Goal: Check status: Verify the current state of an ongoing process or item

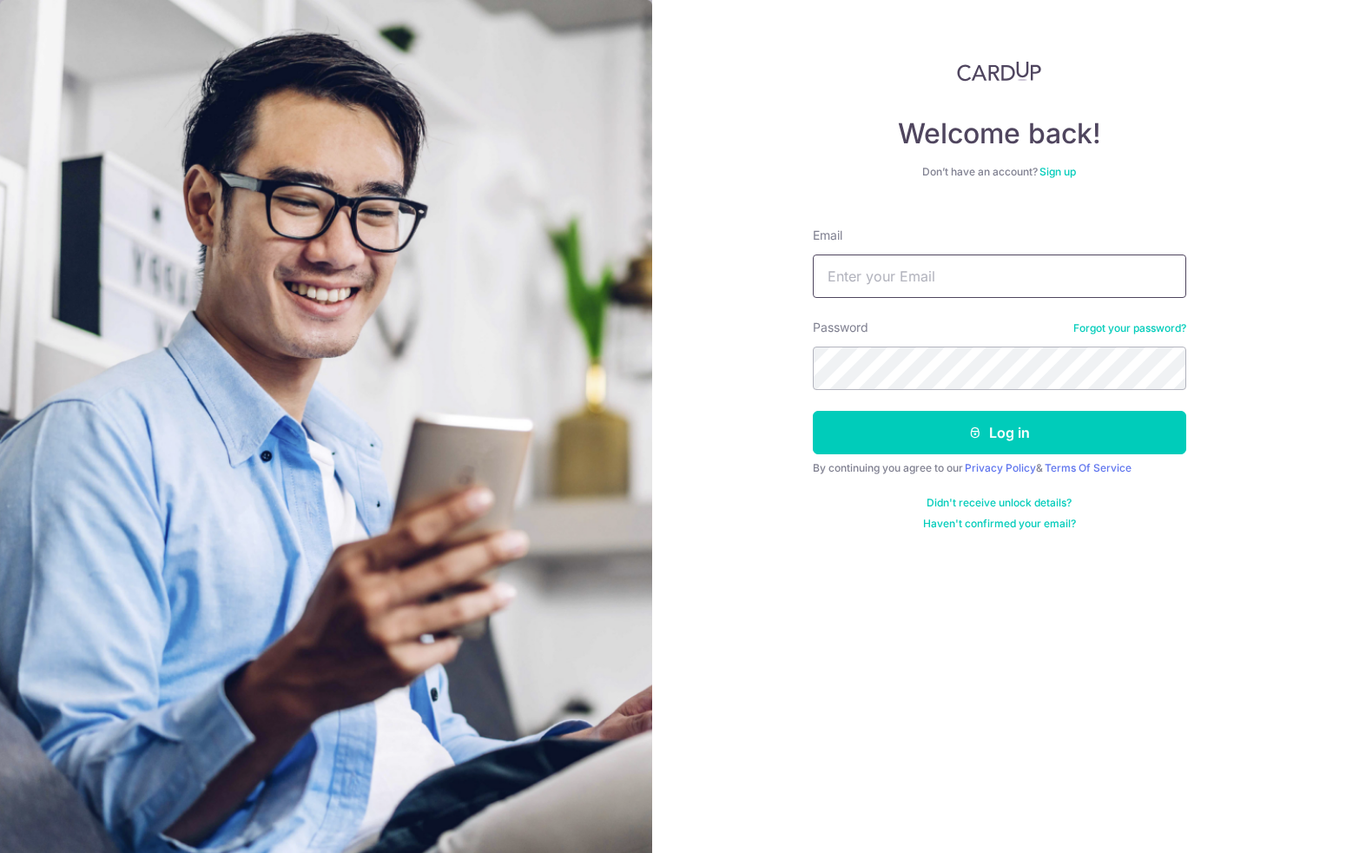
click at [909, 272] on input "Email" at bounding box center [999, 275] width 373 height 43
type input "[EMAIL_ADDRESS][DOMAIN_NAME]"
click at [813, 411] on button "Log in" at bounding box center [999, 432] width 373 height 43
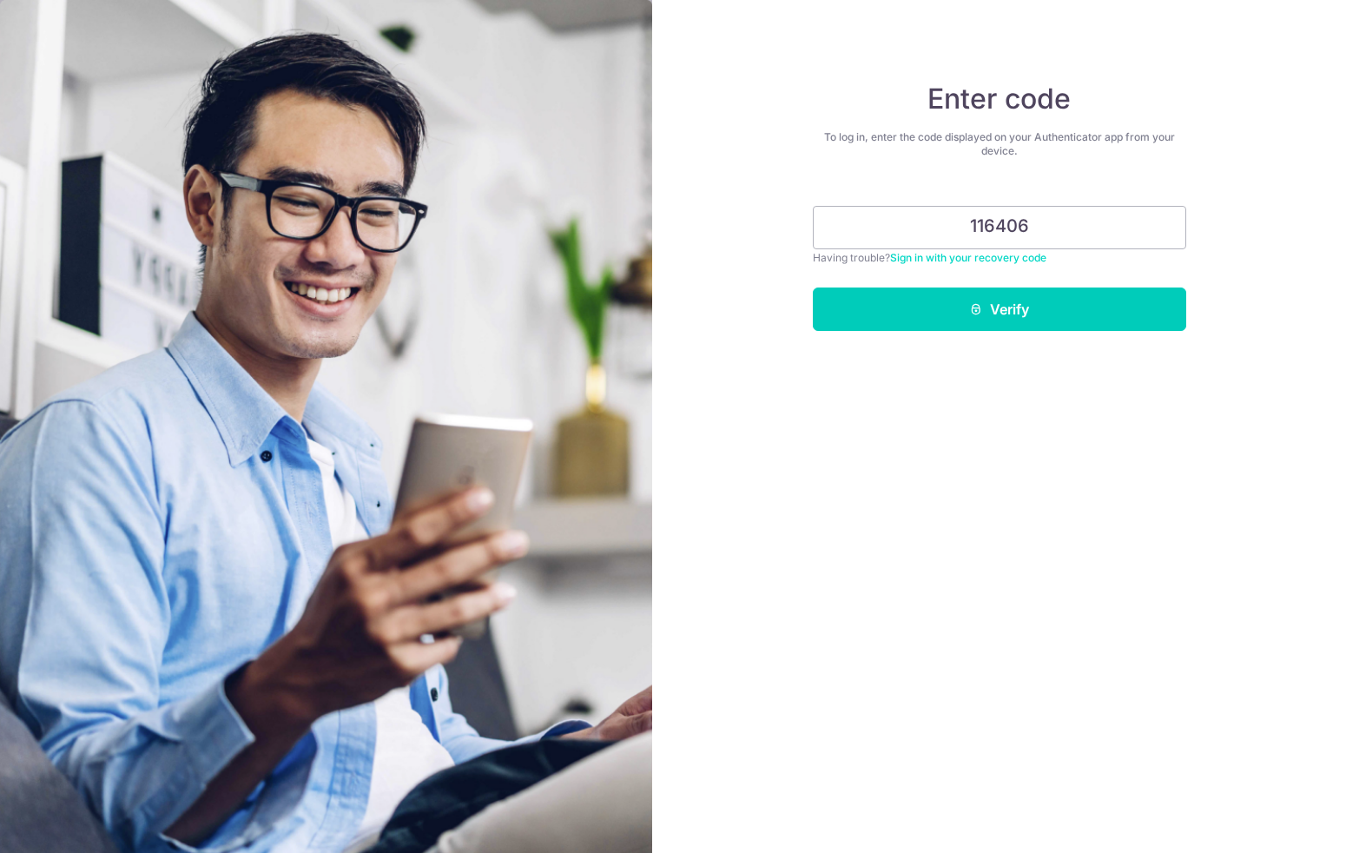
type input "116406"
click at [813, 287] on button "Verify" at bounding box center [999, 308] width 373 height 43
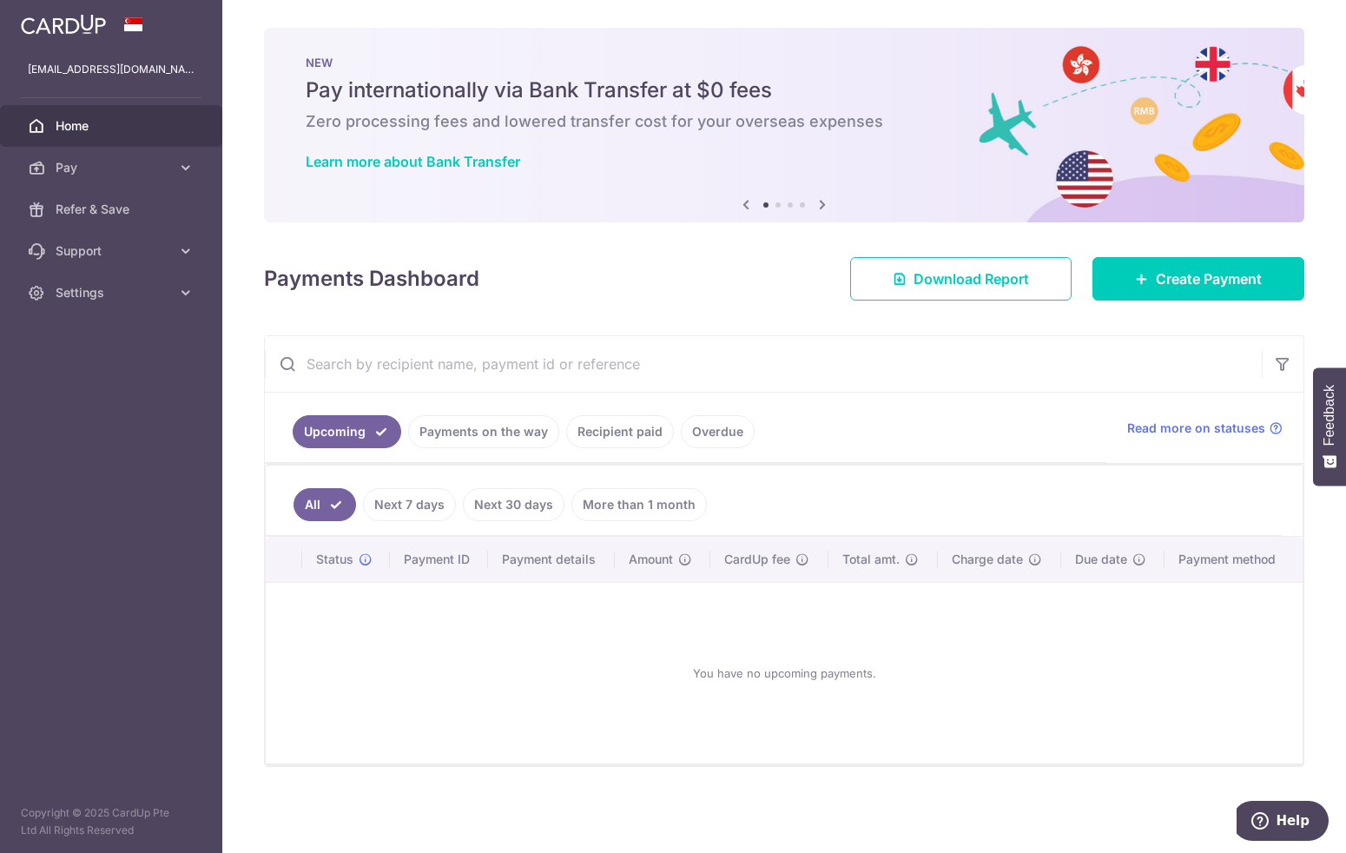
click at [491, 436] on link "Payments on the way" at bounding box center [483, 431] width 151 height 33
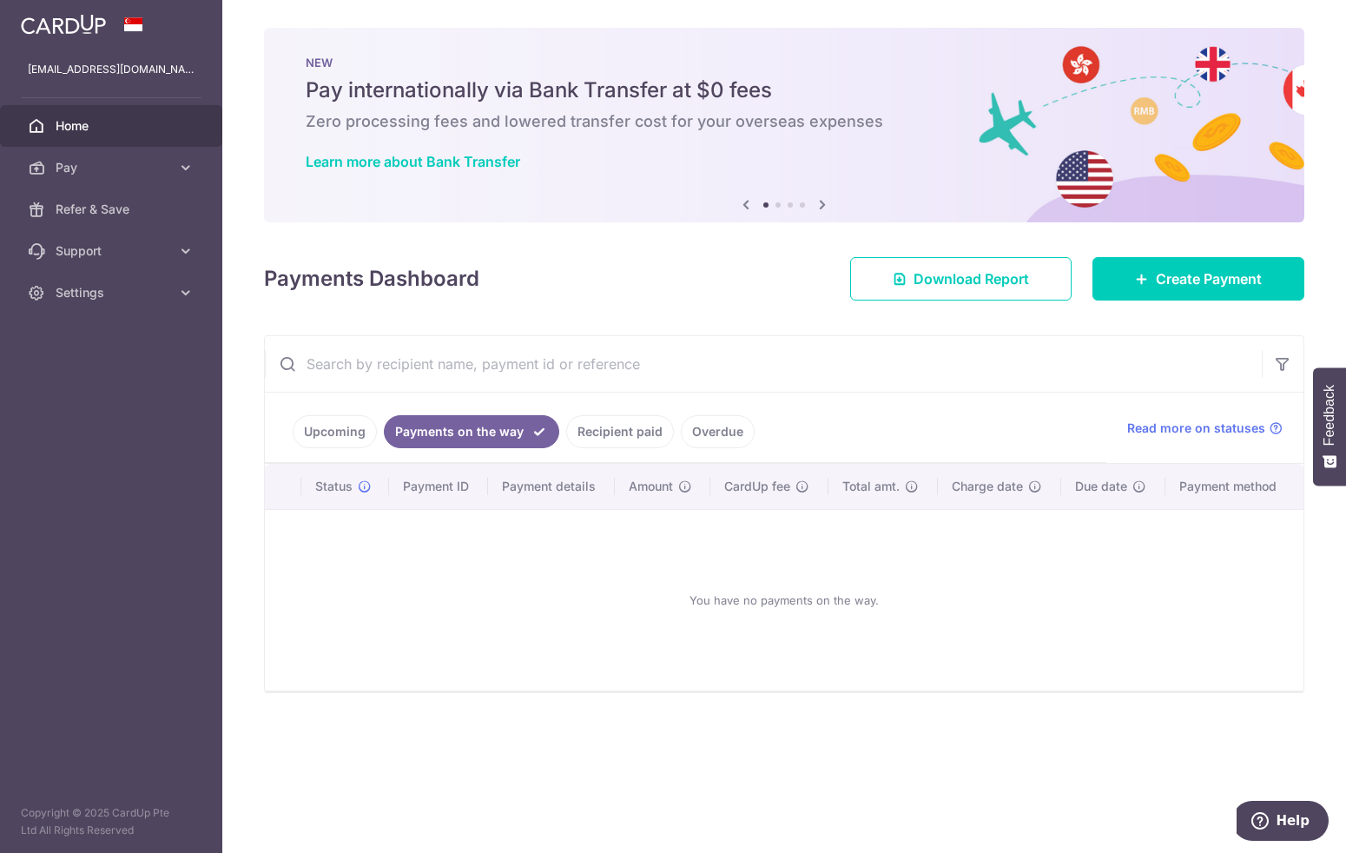
click at [619, 421] on link "Recipient paid" at bounding box center [620, 431] width 108 height 33
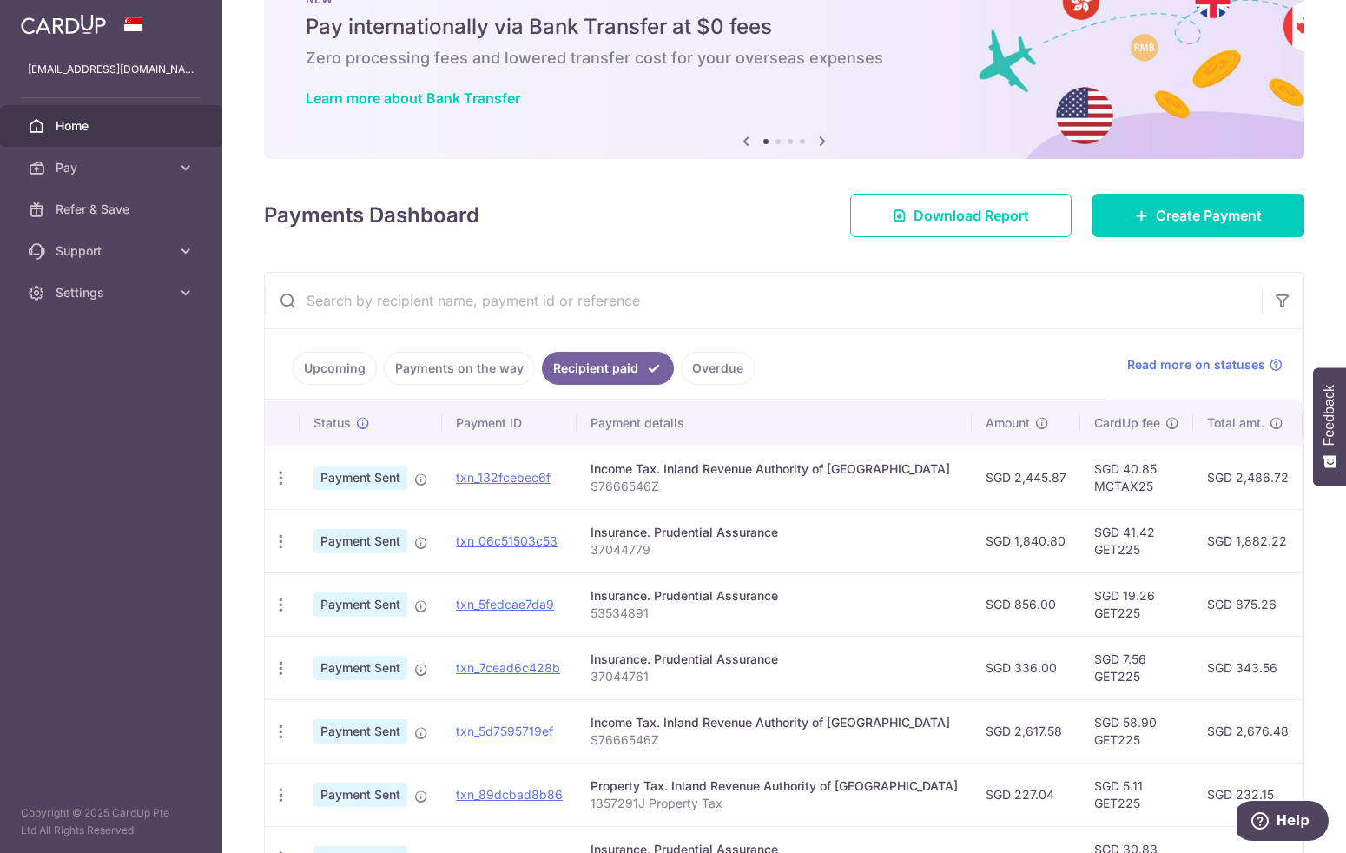
scroll to position [172, 0]
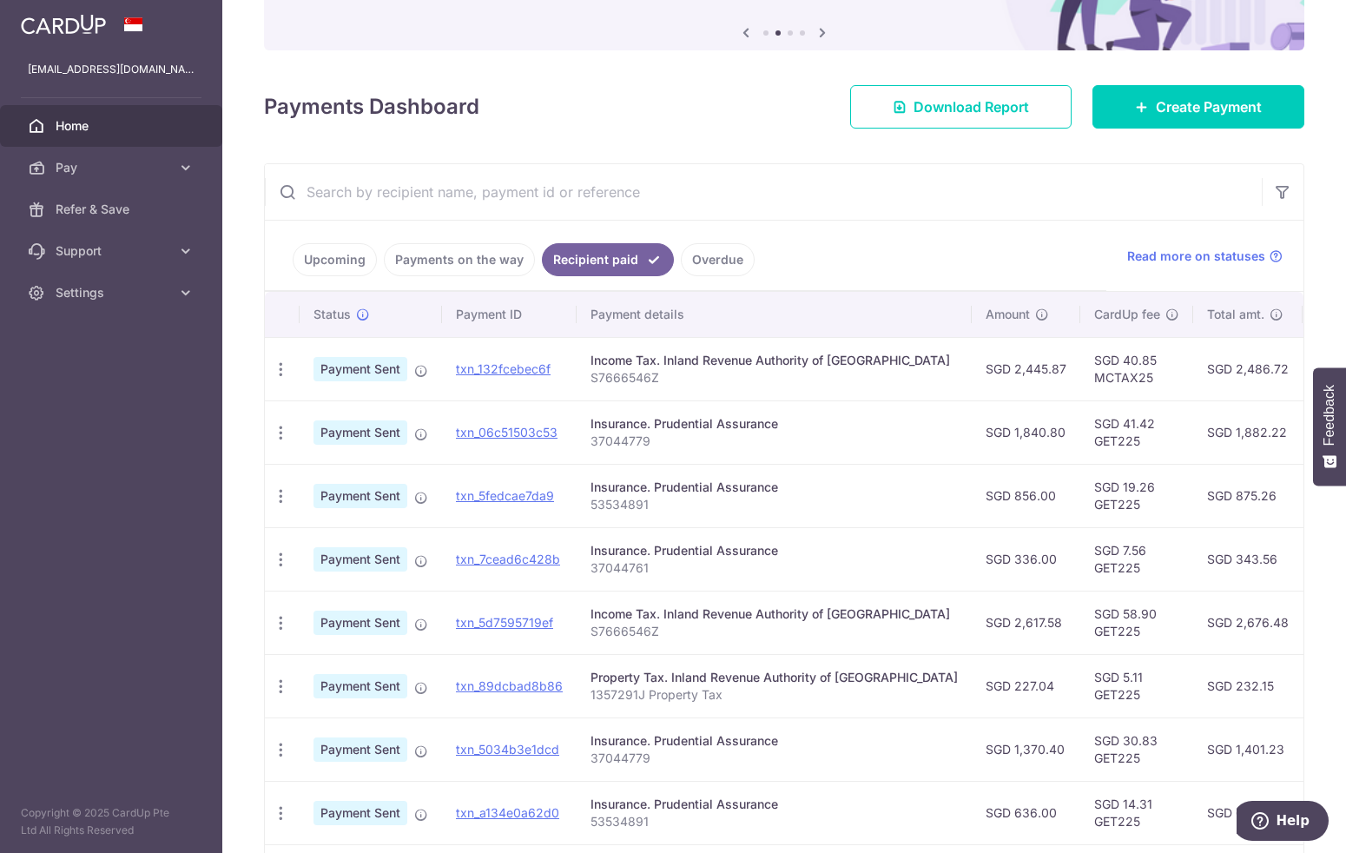
drag, startPoint x: 1076, startPoint y: 586, endPoint x: 823, endPoint y: 558, distance: 254.3
click at [823, 558] on tr "PDF Receipt Payment Sent txn_7cead6c428b Insurance. Prudential Assurance 370447…" at bounding box center [958, 558] width 1387 height 63
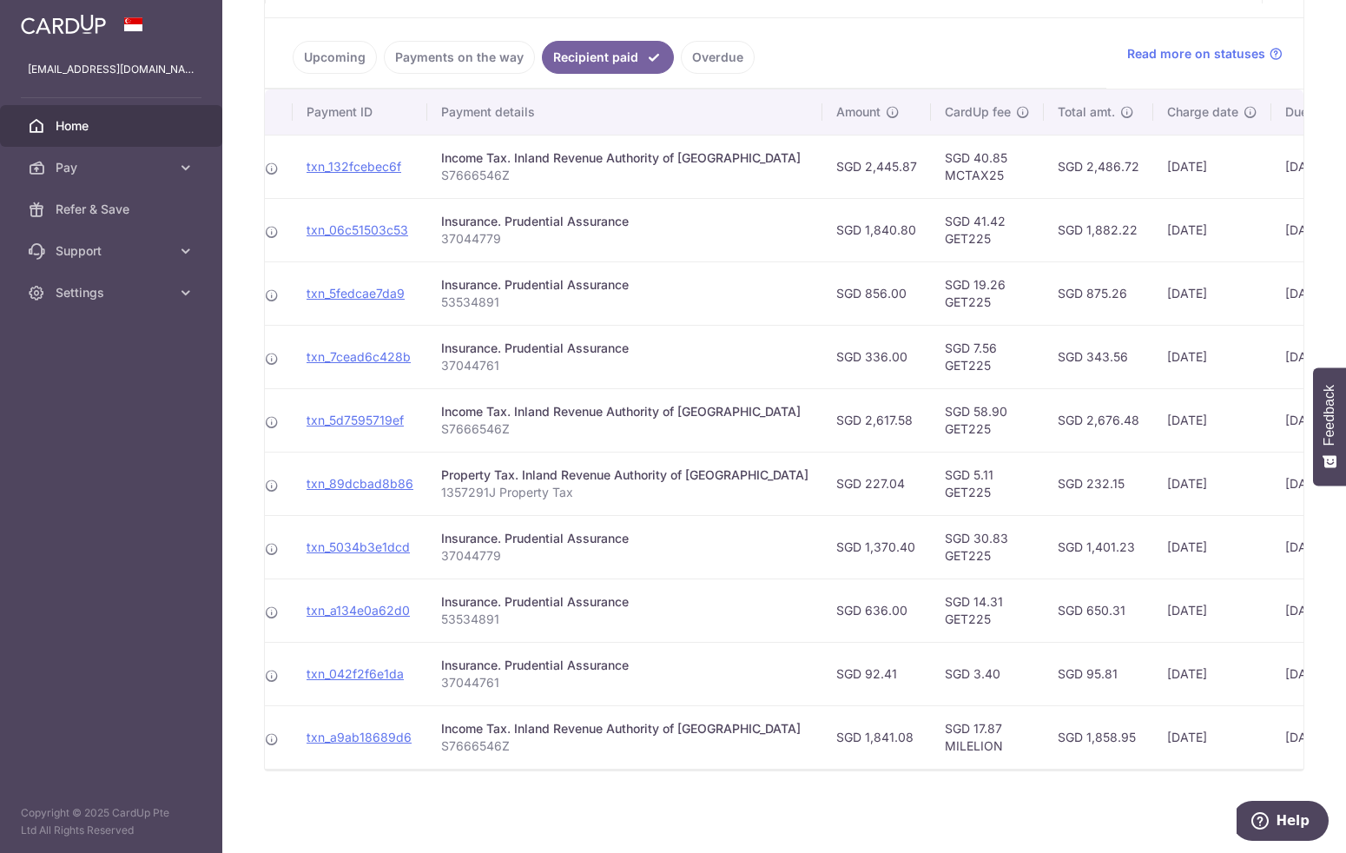
scroll to position [0, 0]
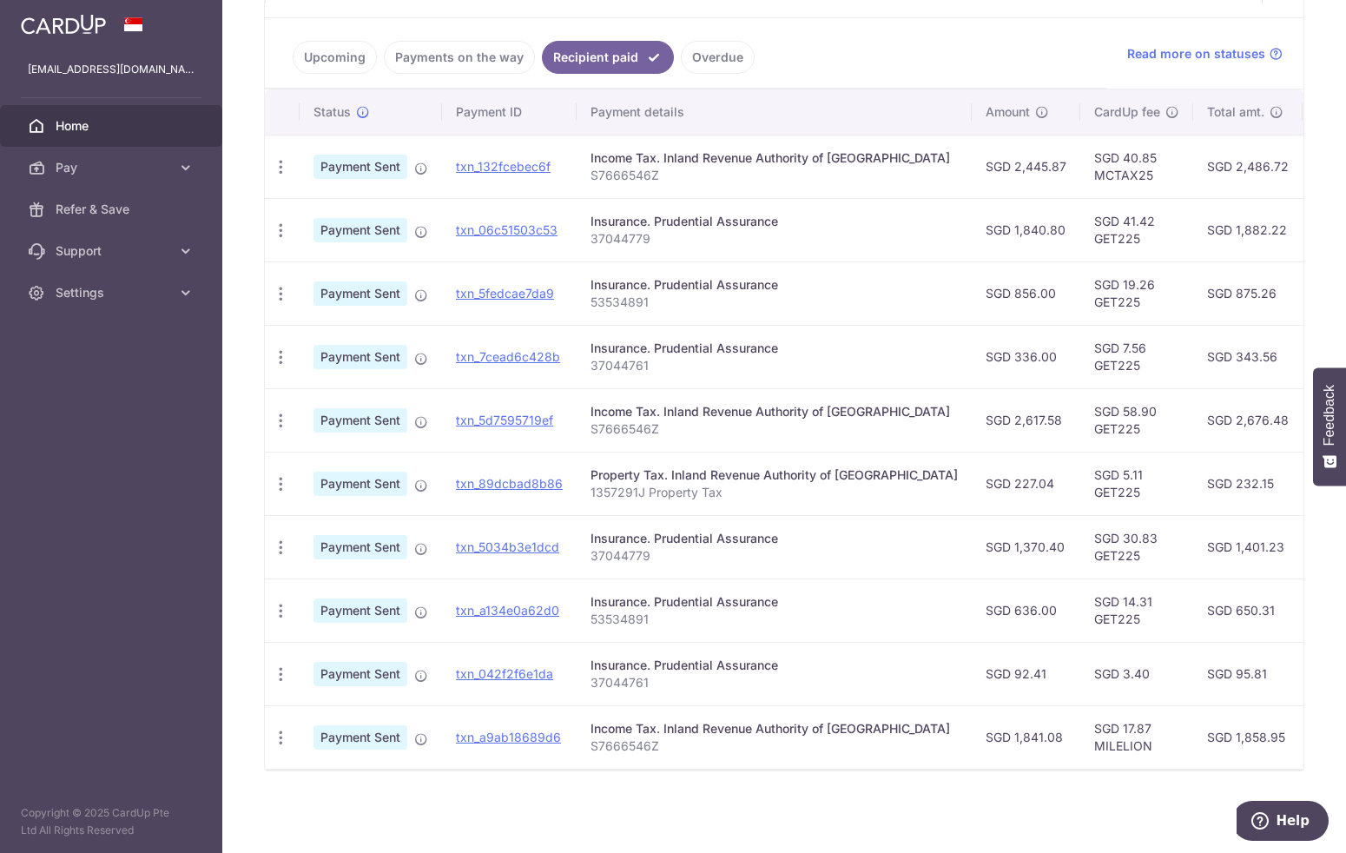
click at [806, 357] on p "37044761" at bounding box center [774, 365] width 367 height 17
